Goal: Share content

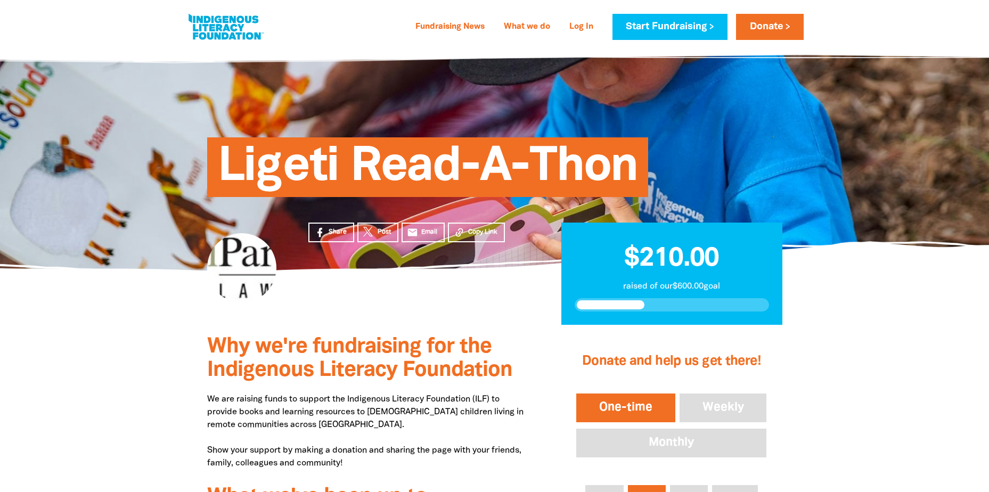
click at [873, 316] on section "Share Post email Email Copy Link $210.00 raised of our $600.00 goal" at bounding box center [494, 298] width 989 height 55
